Goal: Use online tool/utility: Utilize a website feature to perform a specific function

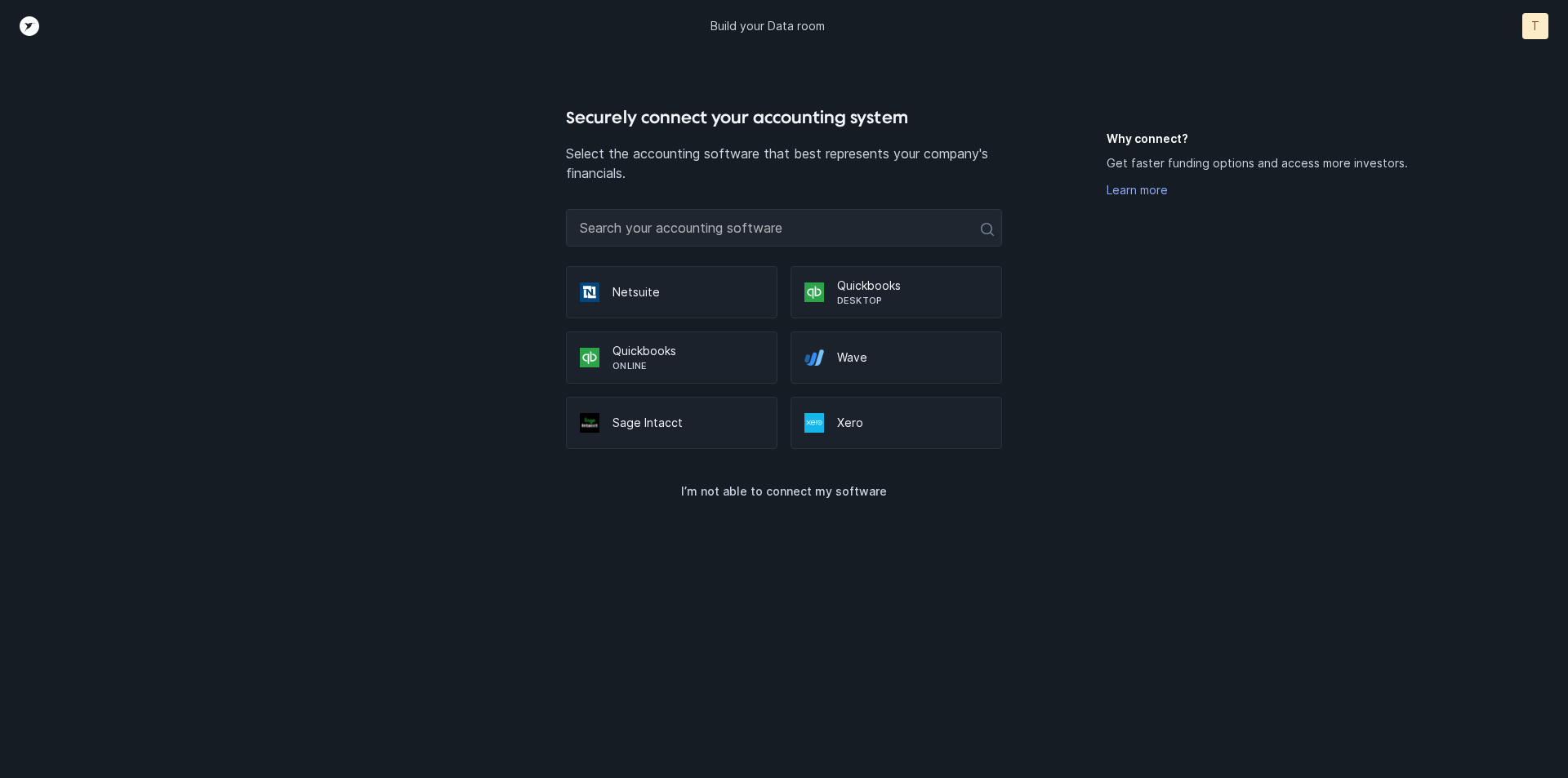
click at [1089, 312] on div "Securely connect your accounting system Select the accounting software that bes…" at bounding box center [784, 441] width 1307 height 673
click at [918, 284] on p "Quickbooks" at bounding box center [913, 285] width 151 height 16
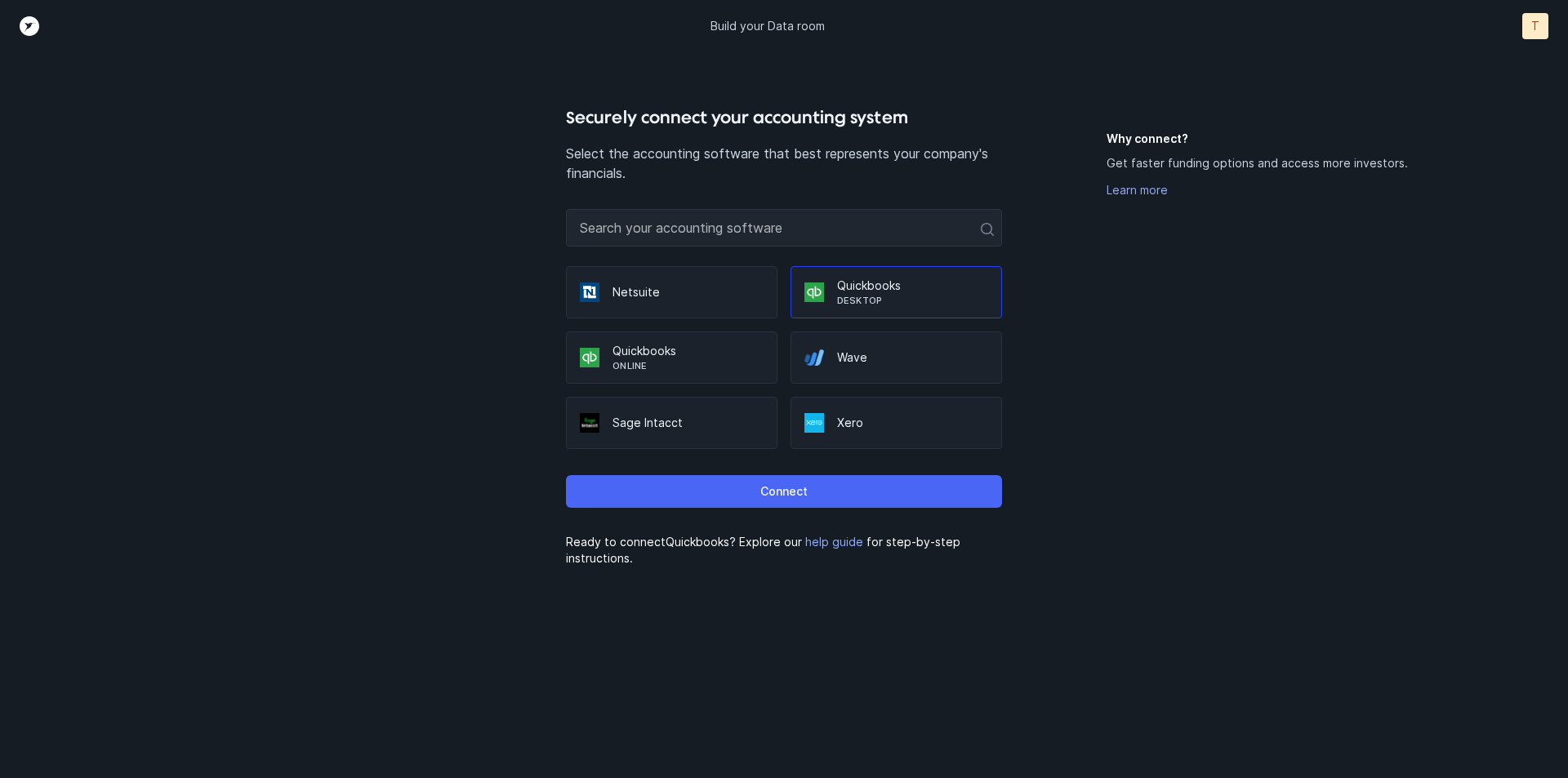
click at [833, 482] on button "Connect" at bounding box center [783, 492] width 435 height 33
